Goal: Check status: Check status

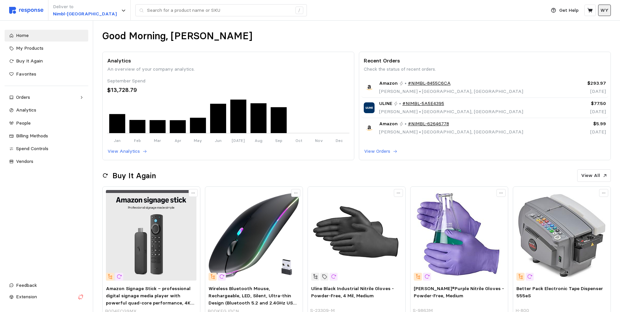
click at [603, 9] on p "WY" at bounding box center [604, 10] width 8 height 7
click at [490, 27] on div "Good Morning, [PERSON_NAME] Analytics An overview of your company analytics. Se…" at bounding box center [356, 300] width 527 height 559
click at [30, 101] on link "Orders" at bounding box center [47, 98] width 84 height 12
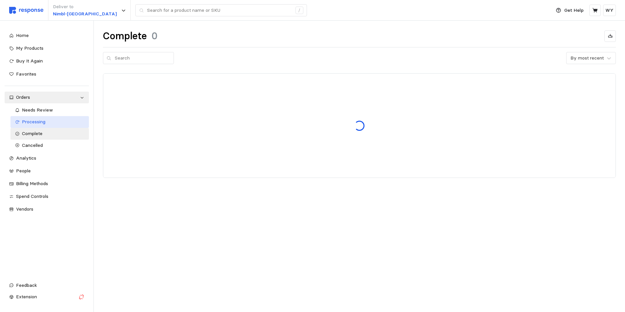
click at [40, 122] on span "Processing" at bounding box center [34, 122] width 24 height 6
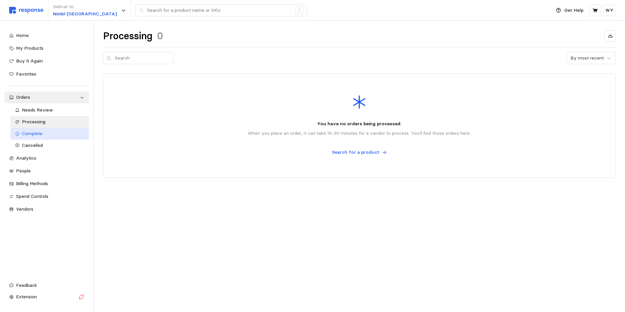
click at [31, 135] on span "Complete" at bounding box center [32, 133] width 21 height 6
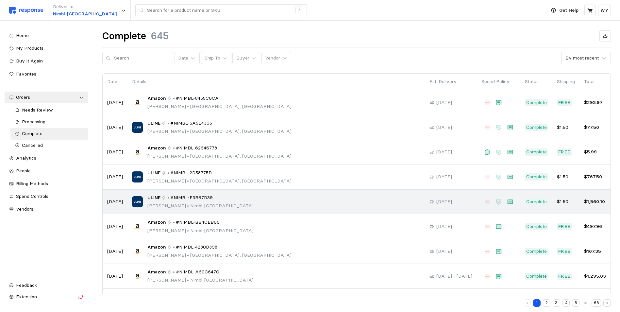
click at [180, 201] on span "#NIMBL-E3B67D39" at bounding box center [191, 197] width 42 height 7
